Goal: Book appointment/travel/reservation

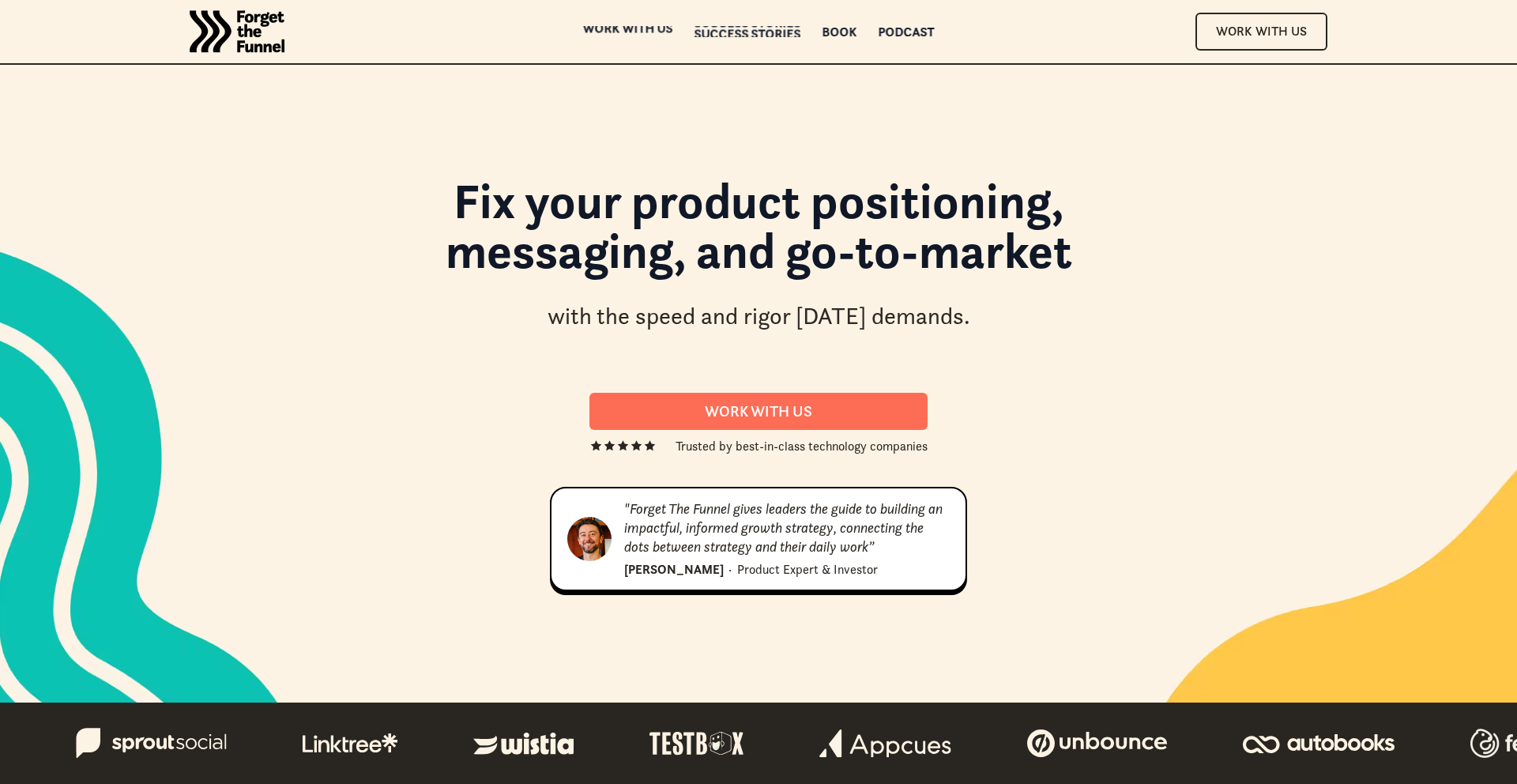
click at [741, 28] on div "Success Stories" at bounding box center [748, 33] width 107 height 11
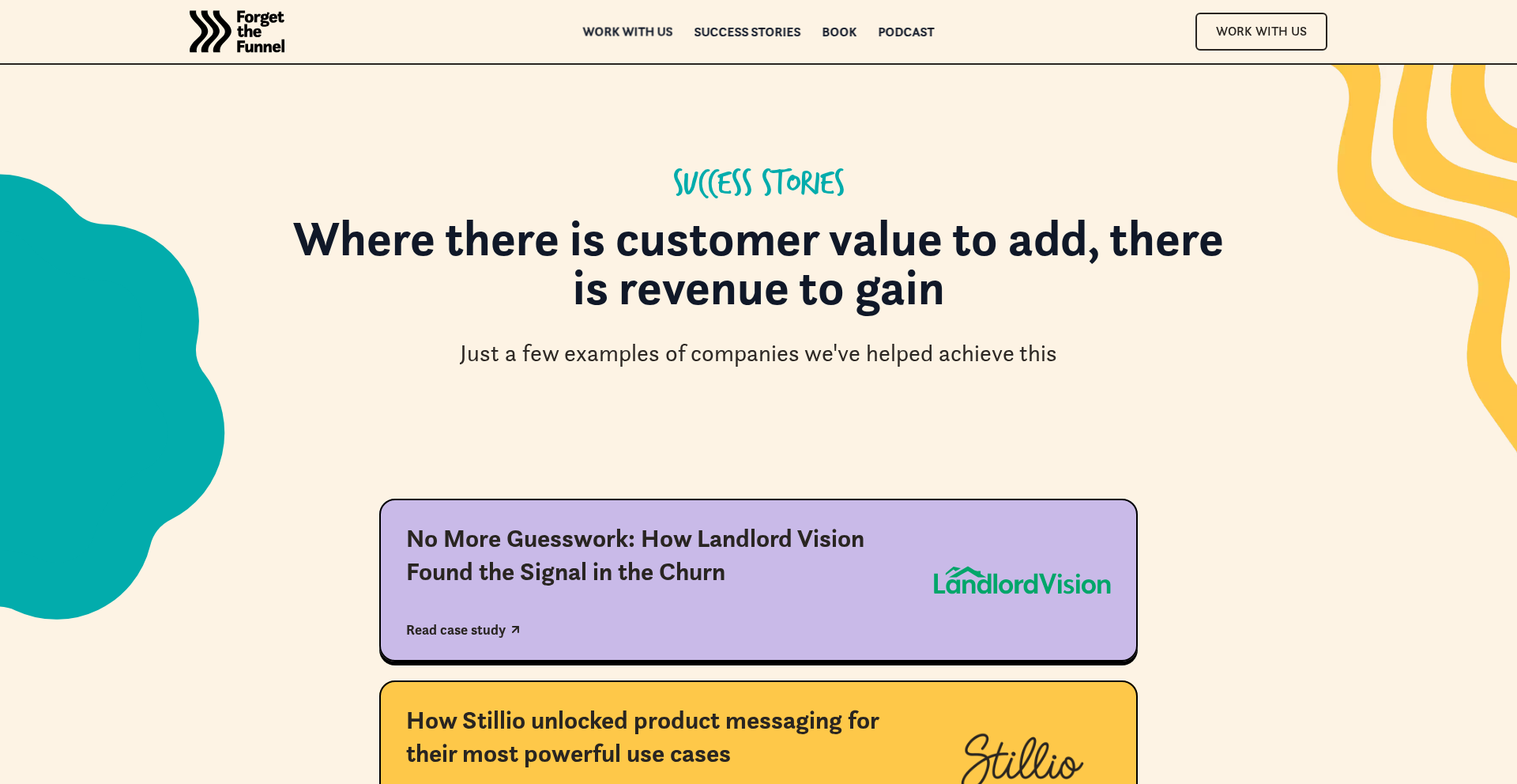
click at [624, 10] on div "ABOUT ABOUT Work with us Work with us Success Stories Success Stories Book Book…" at bounding box center [759, 32] width 1280 height 64
click at [624, 40] on div "ABOUT ABOUT Work with us Work with us Success Stories Success Stories Book Book…" at bounding box center [759, 32] width 1280 height 64
click at [635, 49] on div "Work with us" at bounding box center [629, 54] width 90 height 11
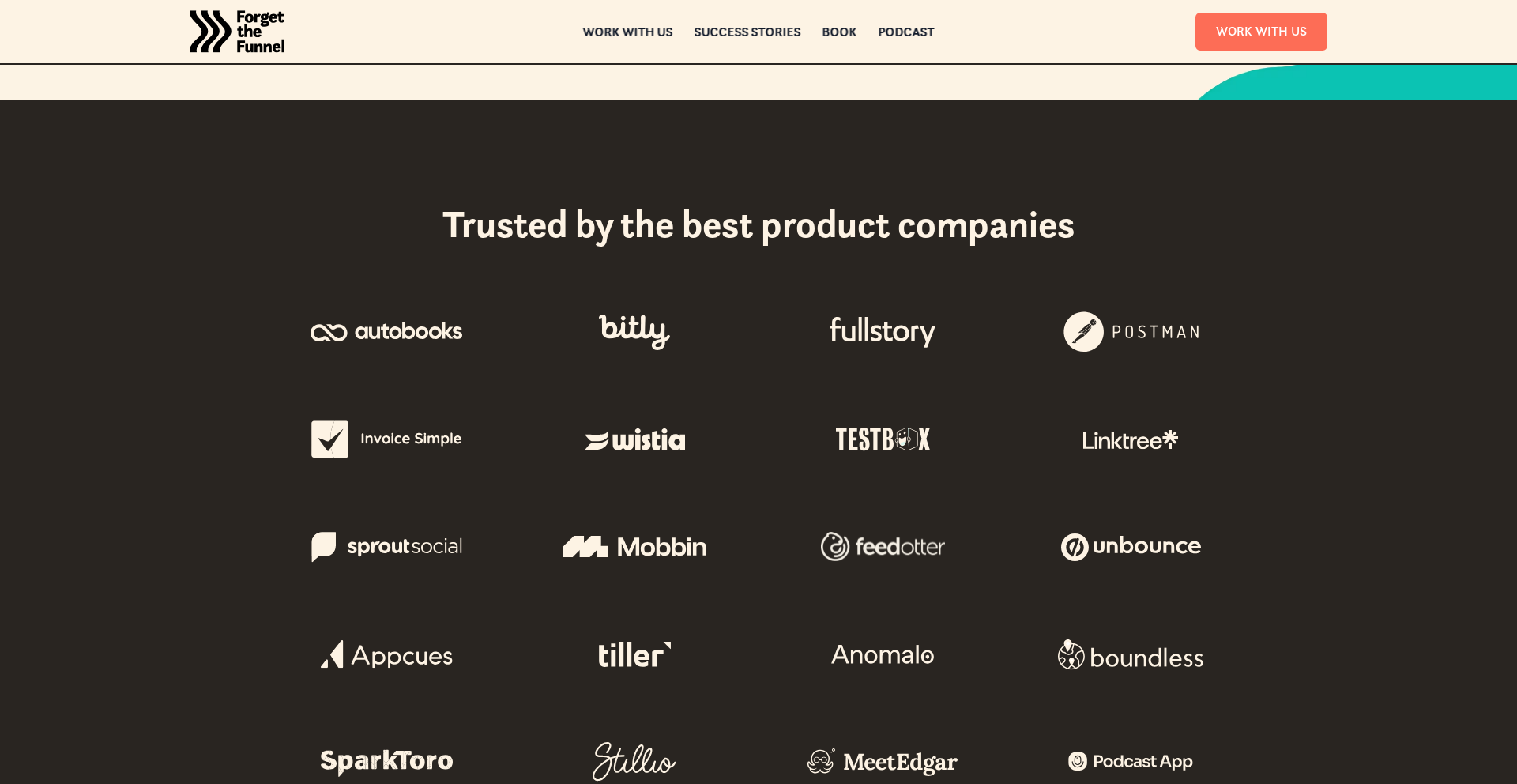
scroll to position [293, 0]
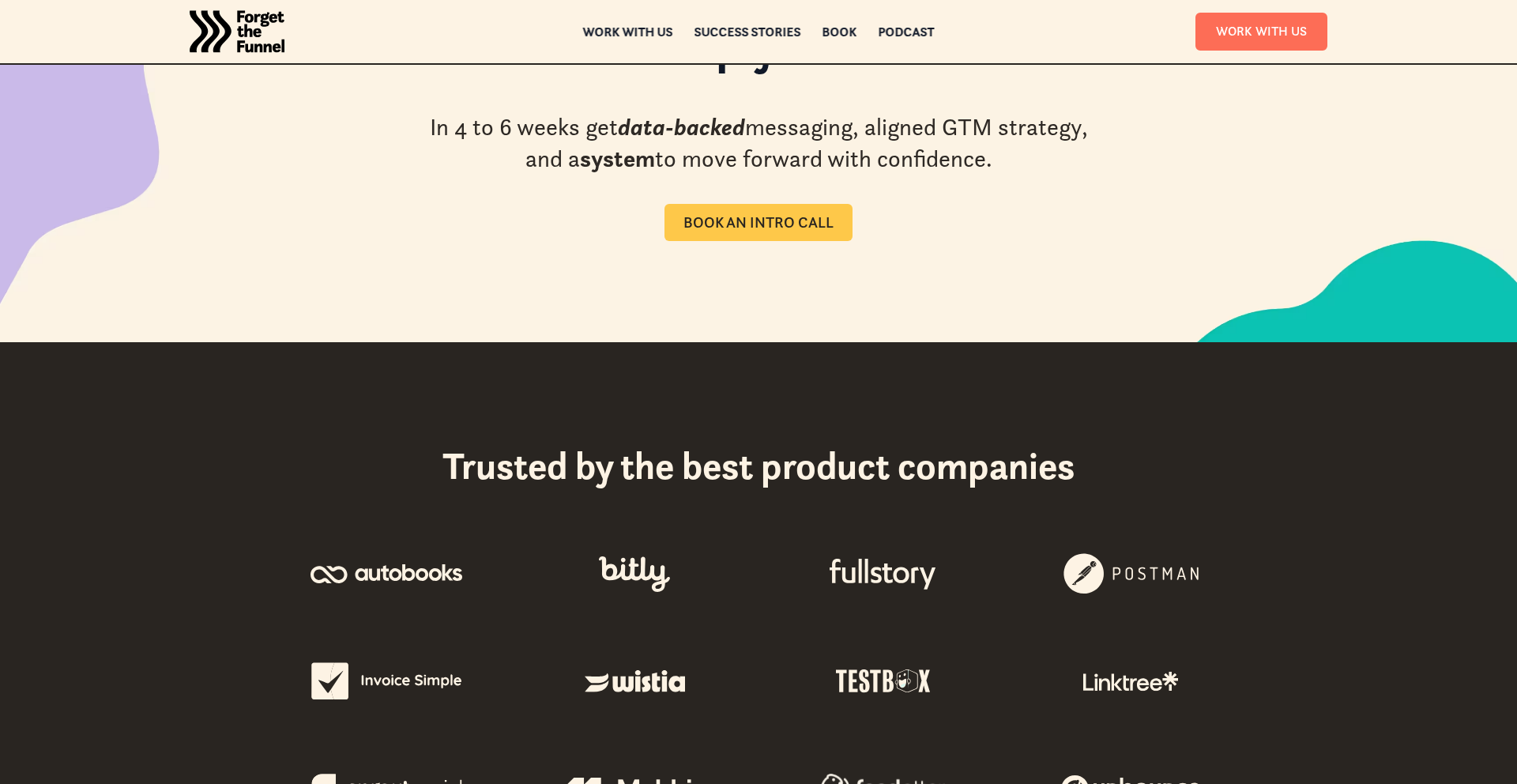
click at [739, 232] on link "Book an intro call" at bounding box center [758, 222] width 188 height 37
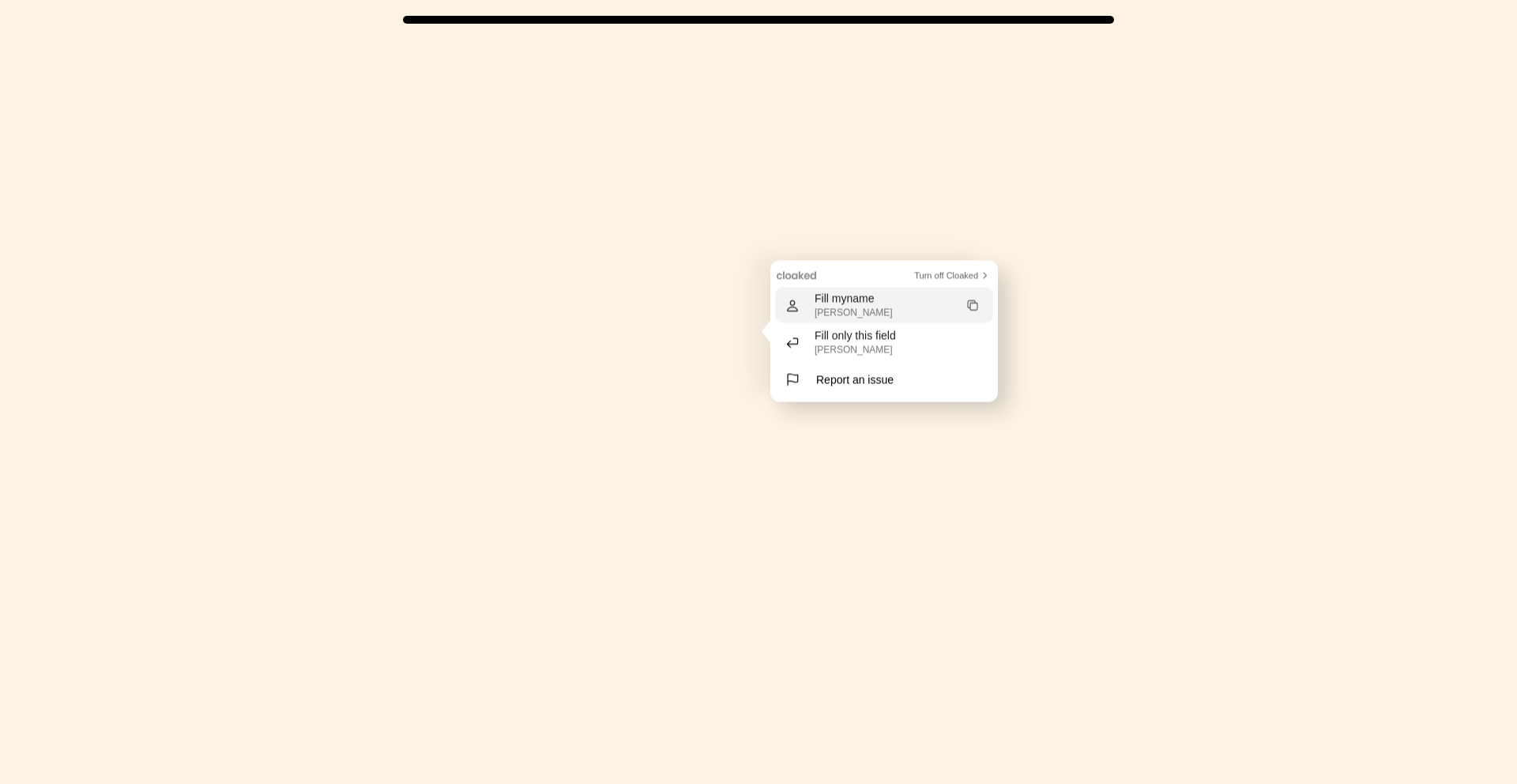
click at [853, 311] on div "[PERSON_NAME]" at bounding box center [901, 312] width 173 height 11
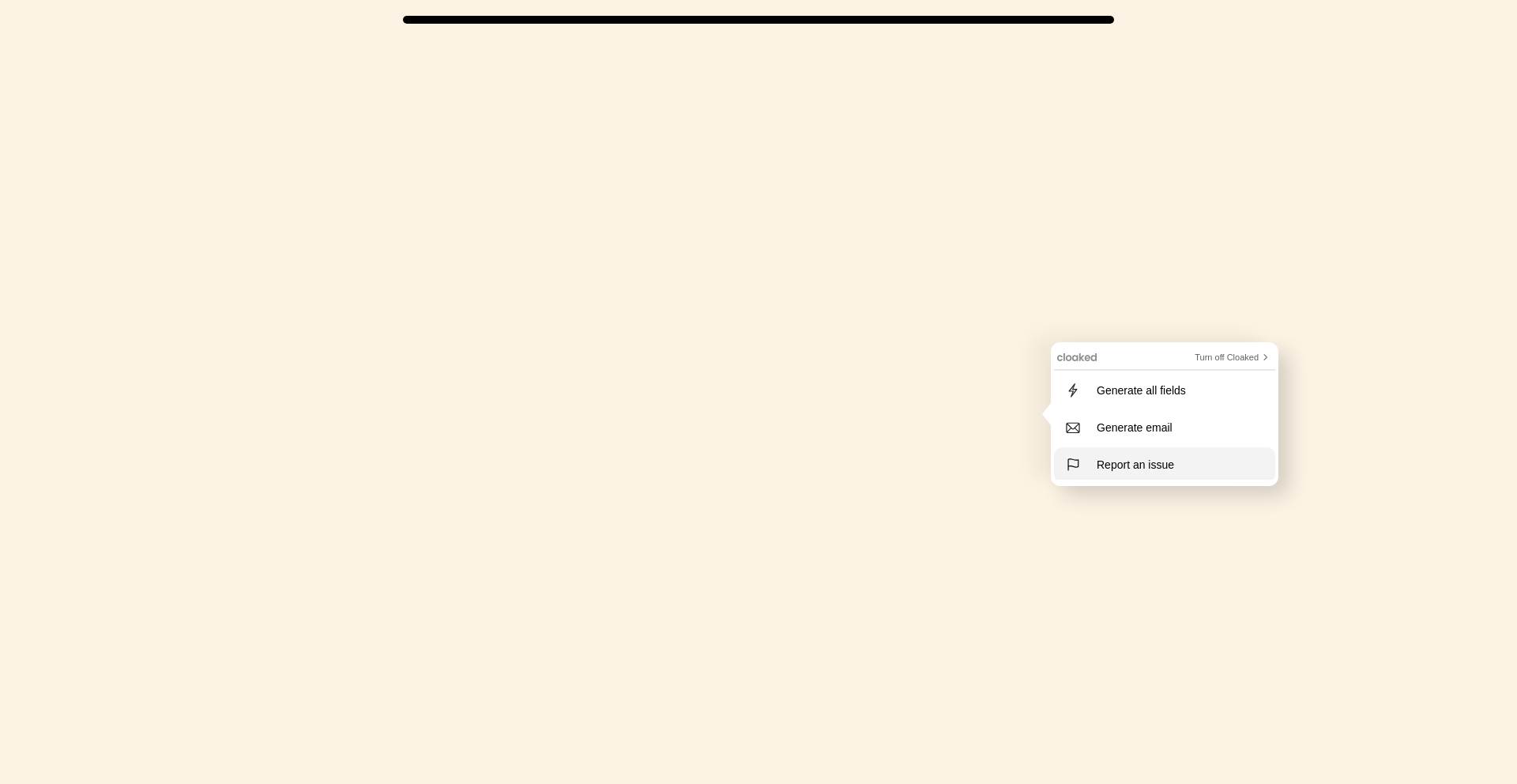
drag, startPoint x: 1130, startPoint y: 485, endPoint x: 68, endPoint y: 132, distance: 1119.1
click at [1130, 485] on div at bounding box center [1164, 414] width 227 height 144
drag, startPoint x: 1214, startPoint y: 359, endPoint x: 1192, endPoint y: 288, distance: 74.3
click at [1192, 345] on html "Turn off Cloaked Generate all fields Generate email Report an issue" at bounding box center [1164, 415] width 221 height 139
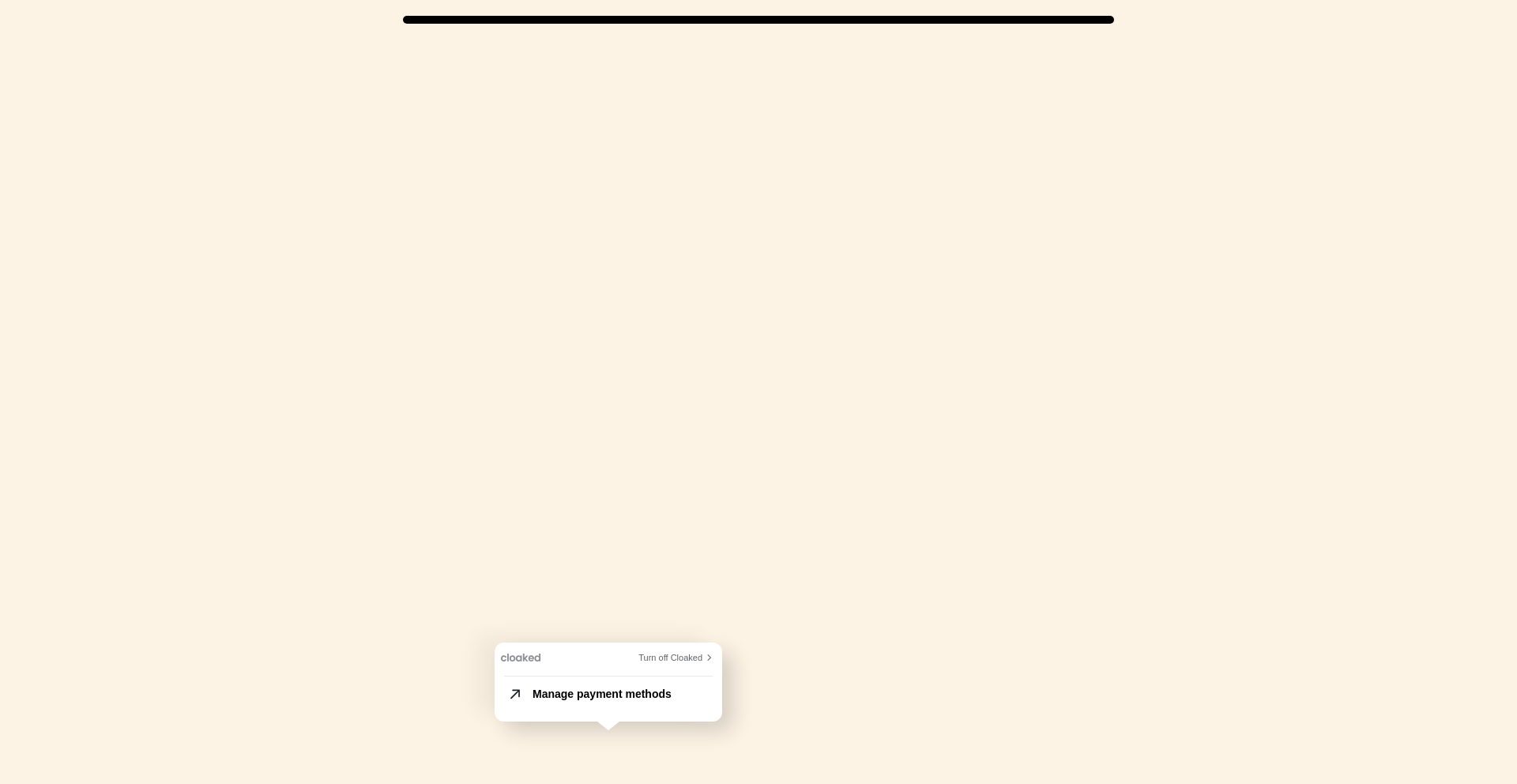
click at [702, 654] on span "Turn off Cloaked" at bounding box center [670, 657] width 64 height 9
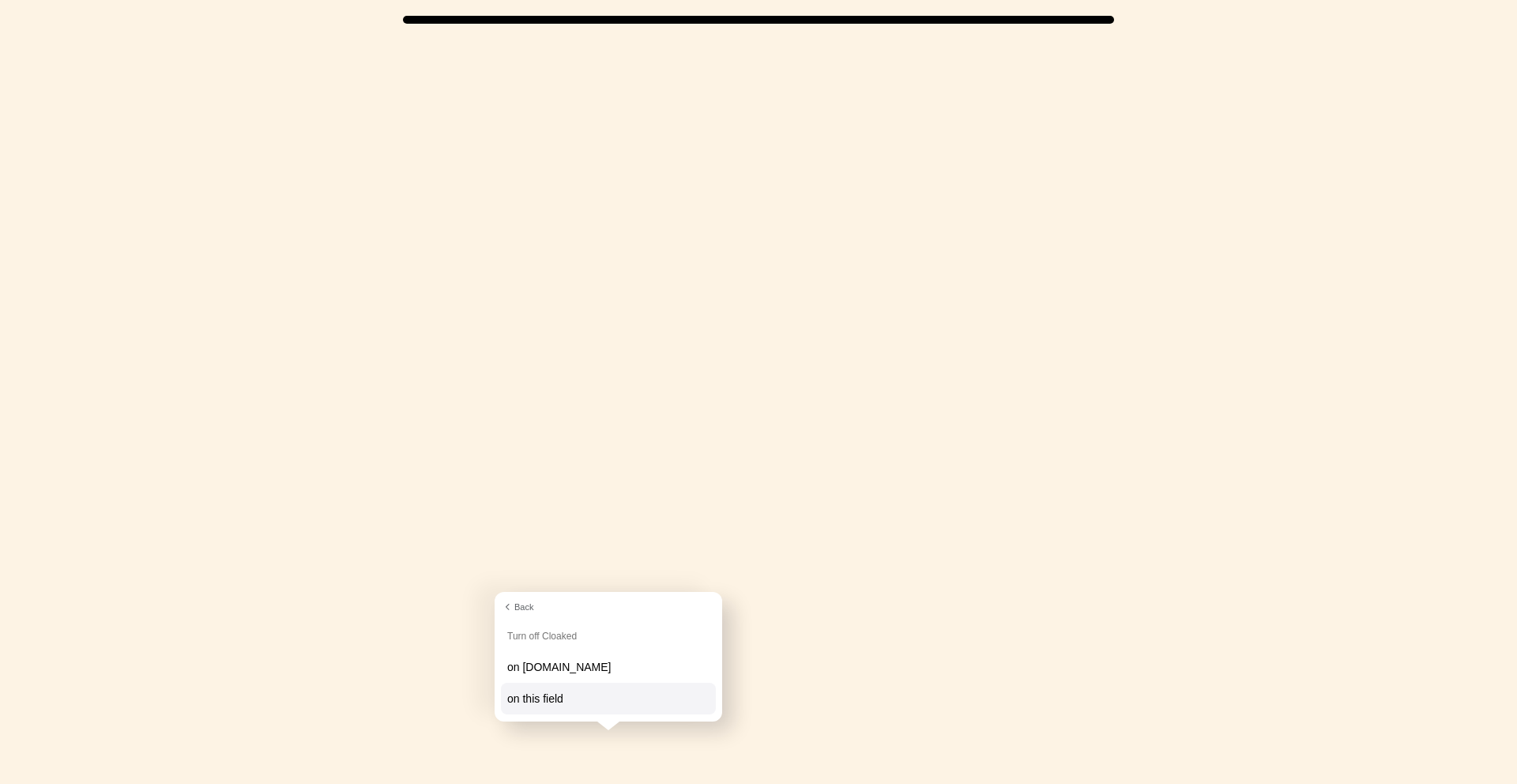
click at [585, 691] on div "on this field" at bounding box center [608, 699] width 215 height 32
click at [647, 701] on div "on this field" at bounding box center [608, 699] width 215 height 32
click at [507, 624] on span "Turn off Cloaked" at bounding box center [542, 636] width 82 height 29
click at [515, 611] on span "Back" at bounding box center [523, 606] width 19 height 9
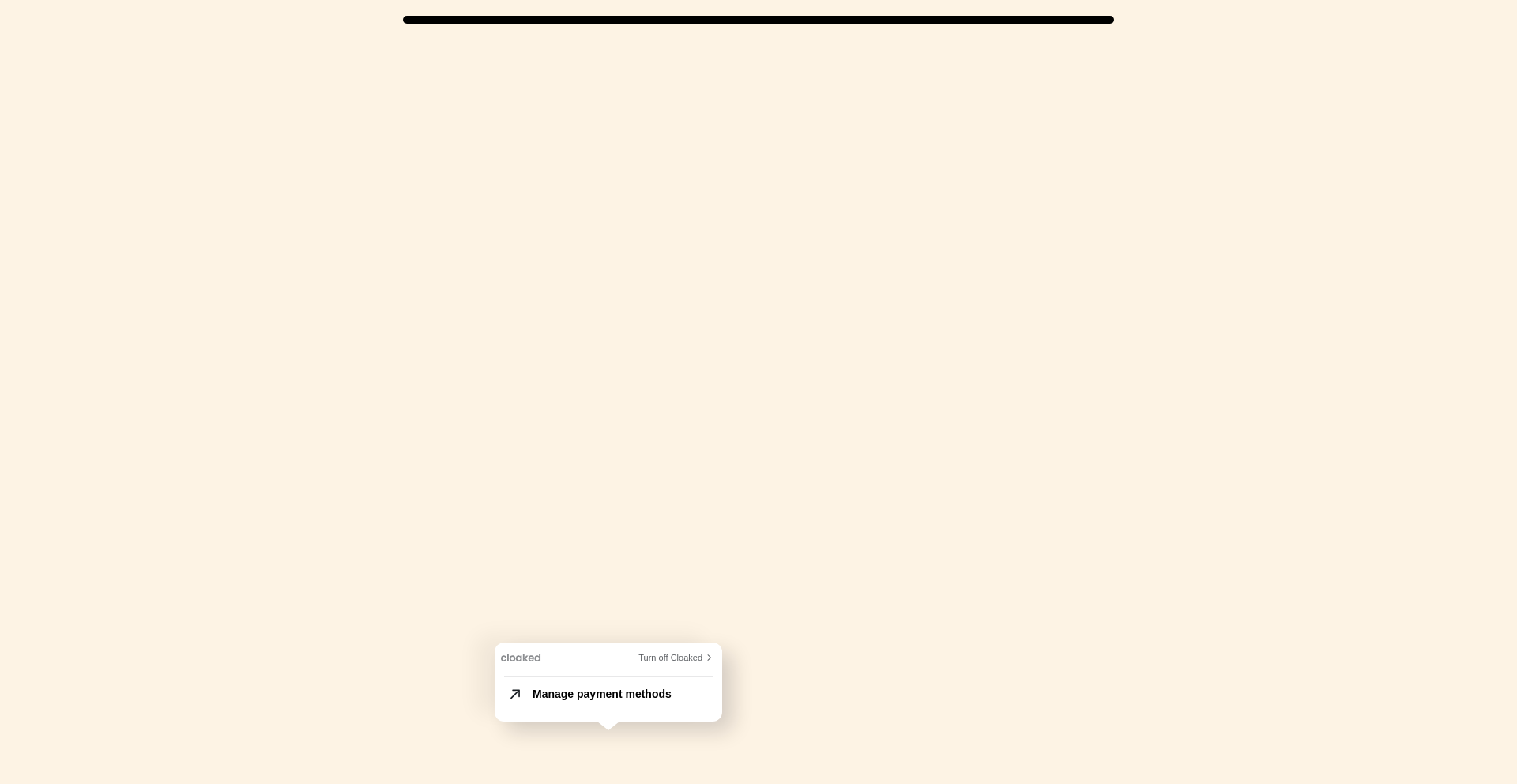
click at [655, 678] on div "Manage payment methods" at bounding box center [608, 694] width 221 height 35
click at [657, 653] on span "Turn off Cloaked" at bounding box center [670, 657] width 64 height 9
click at [611, 665] on span "on forgetthefunnel.com" at bounding box center [559, 666] width 104 height 13
